Goal: Task Accomplishment & Management: Use online tool/utility

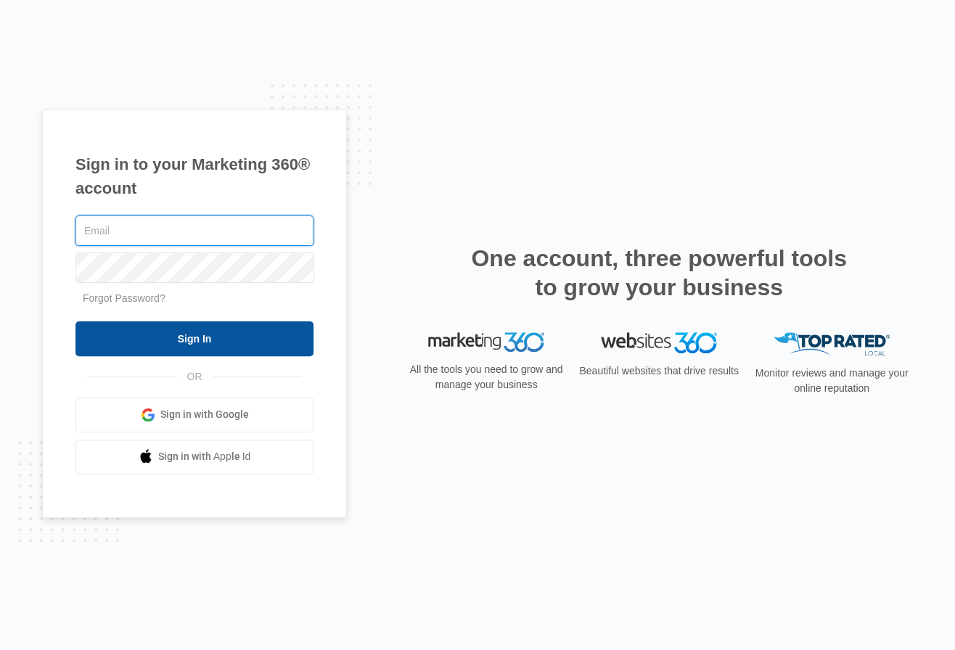
type input "[EMAIL_ADDRESS][DOMAIN_NAME]"
click at [269, 341] on input "Sign In" at bounding box center [194, 339] width 238 height 35
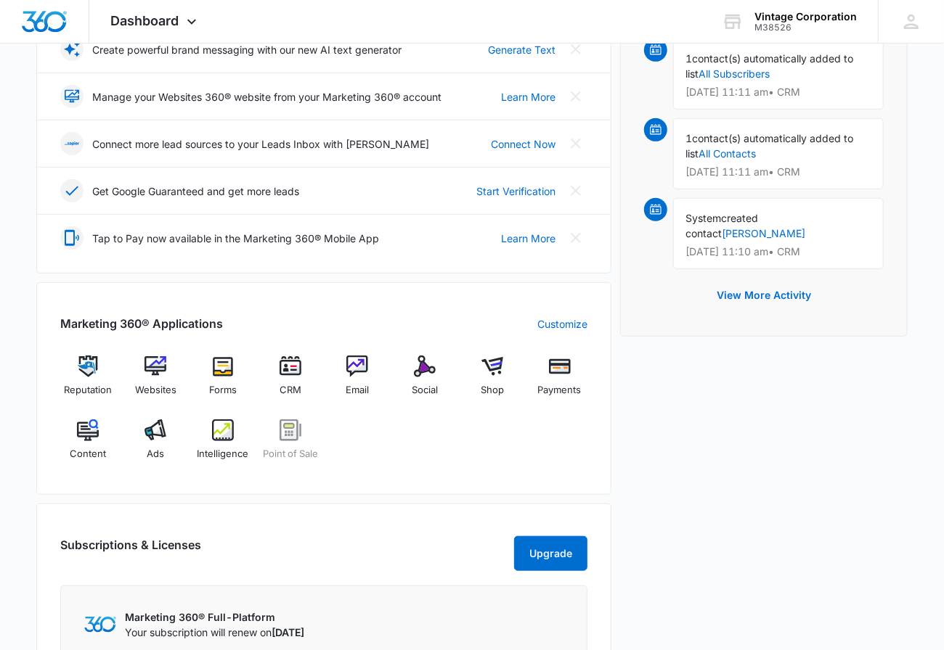
scroll to position [344, 0]
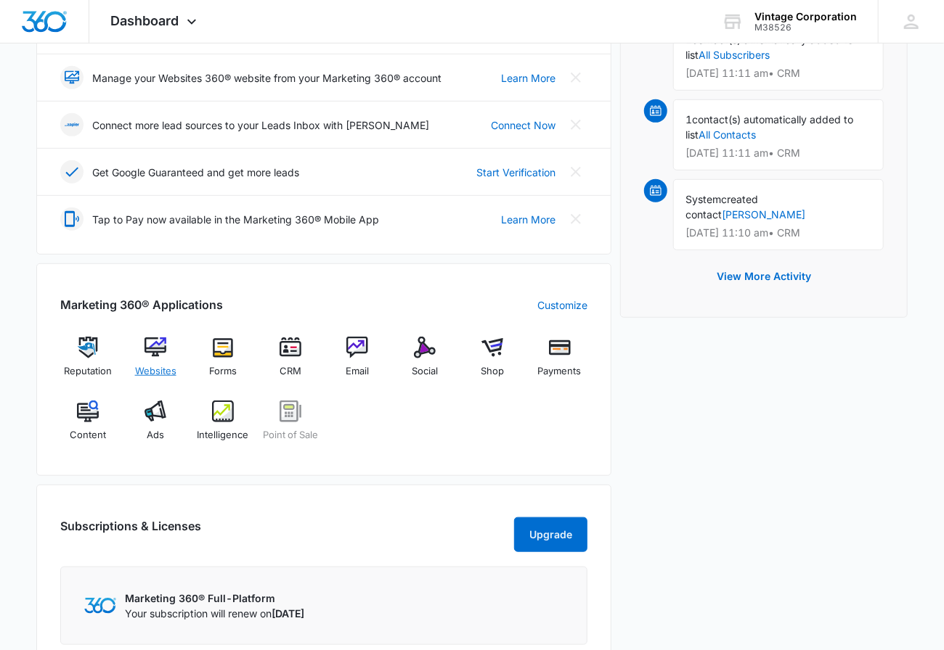
click at [160, 371] on span "Websites" at bounding box center [155, 371] width 41 height 15
